Goal: Information Seeking & Learning: Learn about a topic

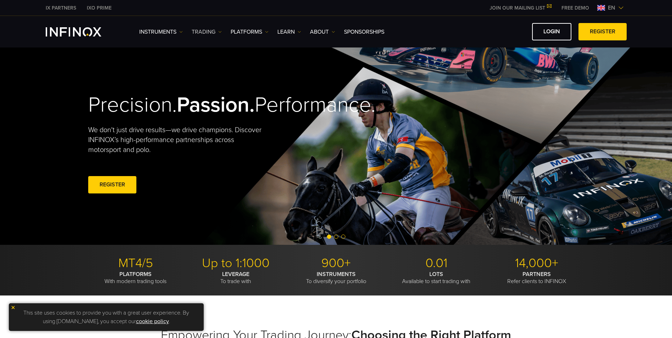
click at [222, 32] on img at bounding box center [220, 32] width 4 height 4
click at [267, 32] on img at bounding box center [267, 32] width 4 height 4
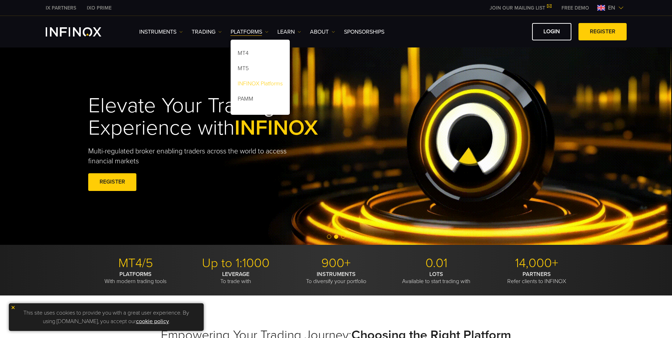
click at [261, 83] on link "INFINOX Platforms" at bounding box center [260, 84] width 59 height 15
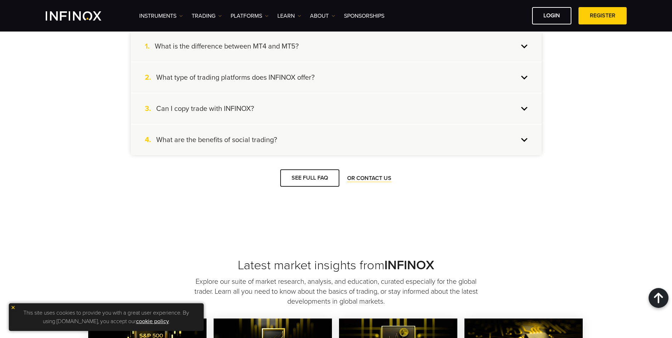
scroll to position [1245, 0]
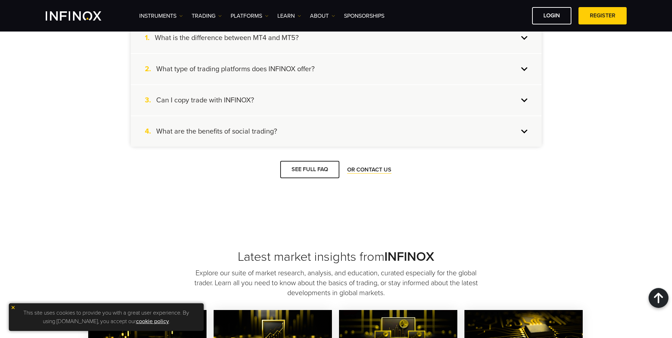
click at [522, 102] on div "3. Can I copy trade with INFINOX?" at bounding box center [336, 100] width 411 height 30
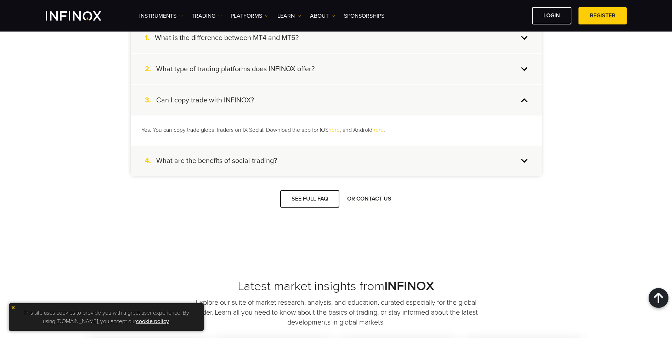
click at [260, 102] on div "3. Can I copy trade with INFINOX?" at bounding box center [336, 100] width 411 height 30
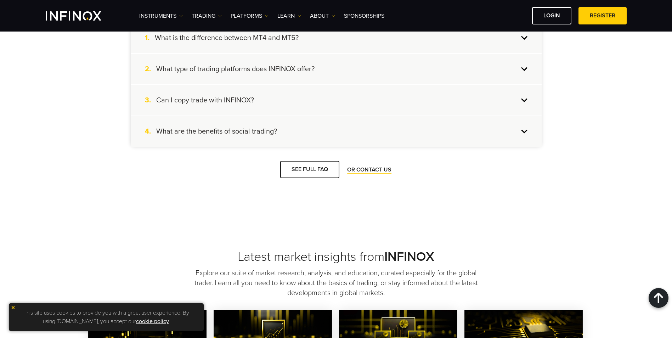
click at [260, 102] on div "3. Can I copy trade with INFINOX?" at bounding box center [336, 100] width 411 height 30
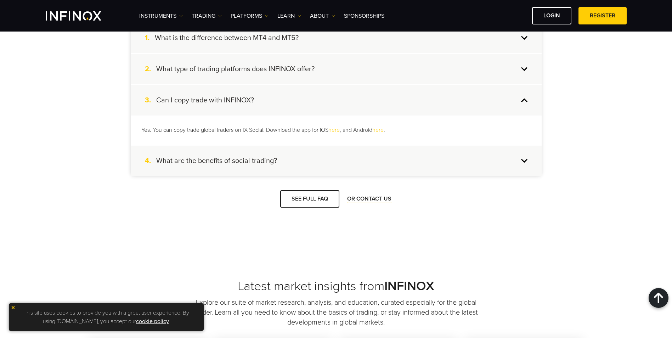
click at [338, 131] on link "here" at bounding box center [333, 129] width 11 height 7
